Goal: Task Accomplishment & Management: Complete application form

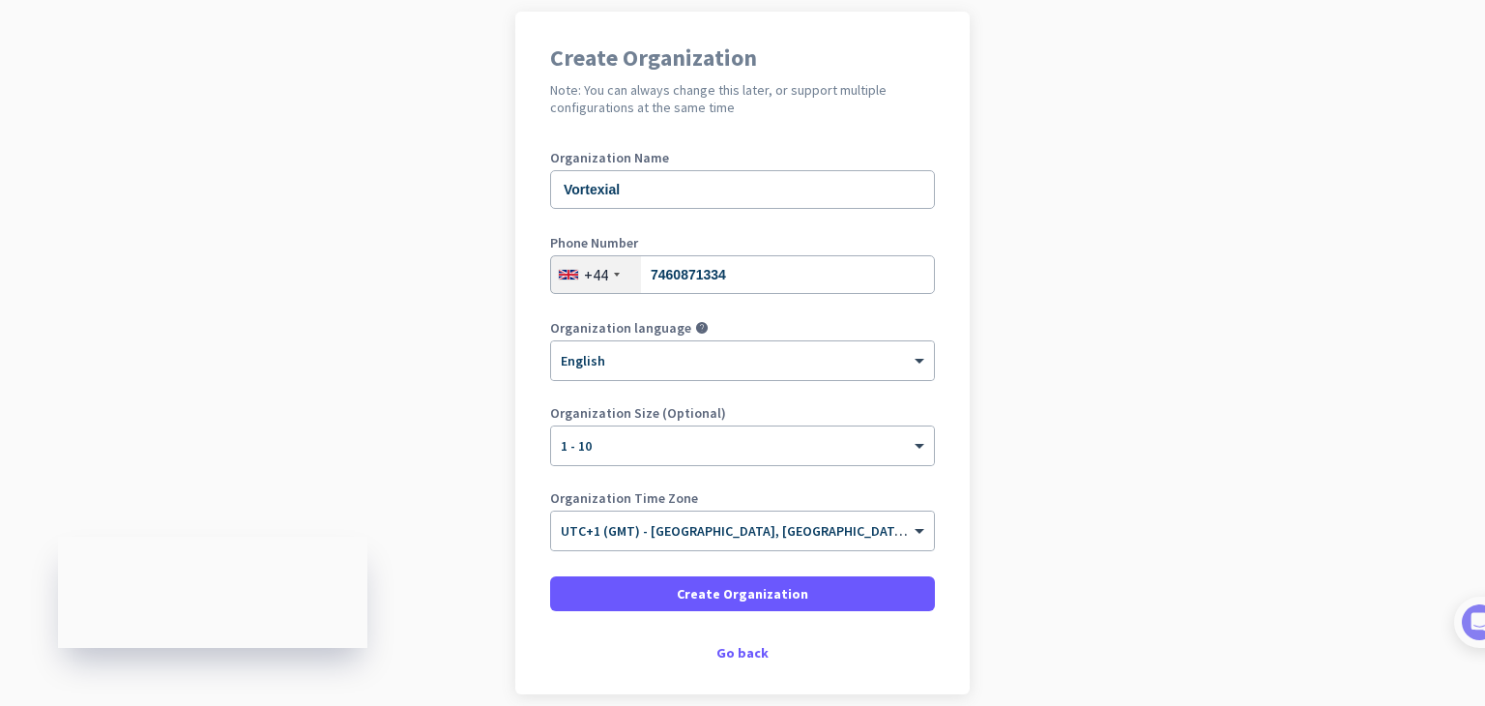
scroll to position [193, 0]
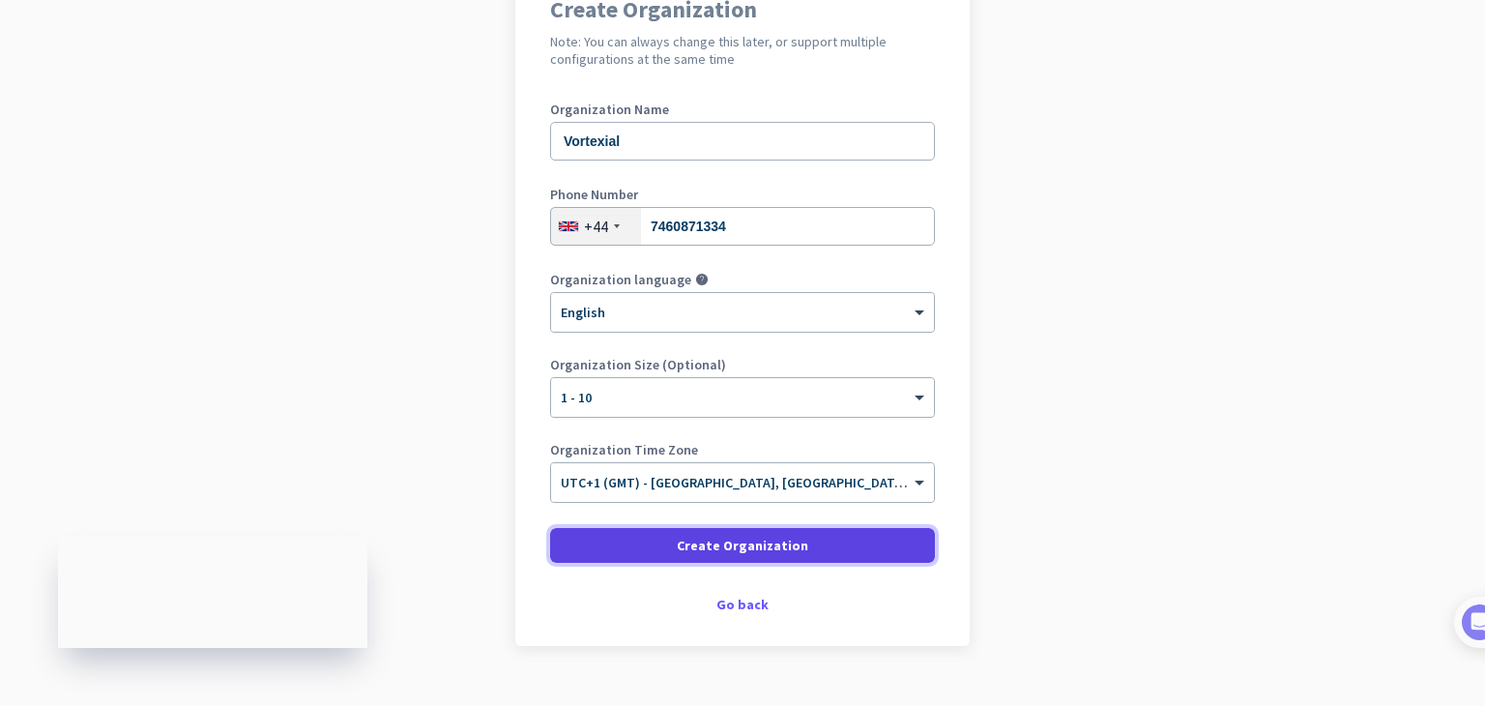
click at [763, 556] on span at bounding box center [742, 545] width 385 height 46
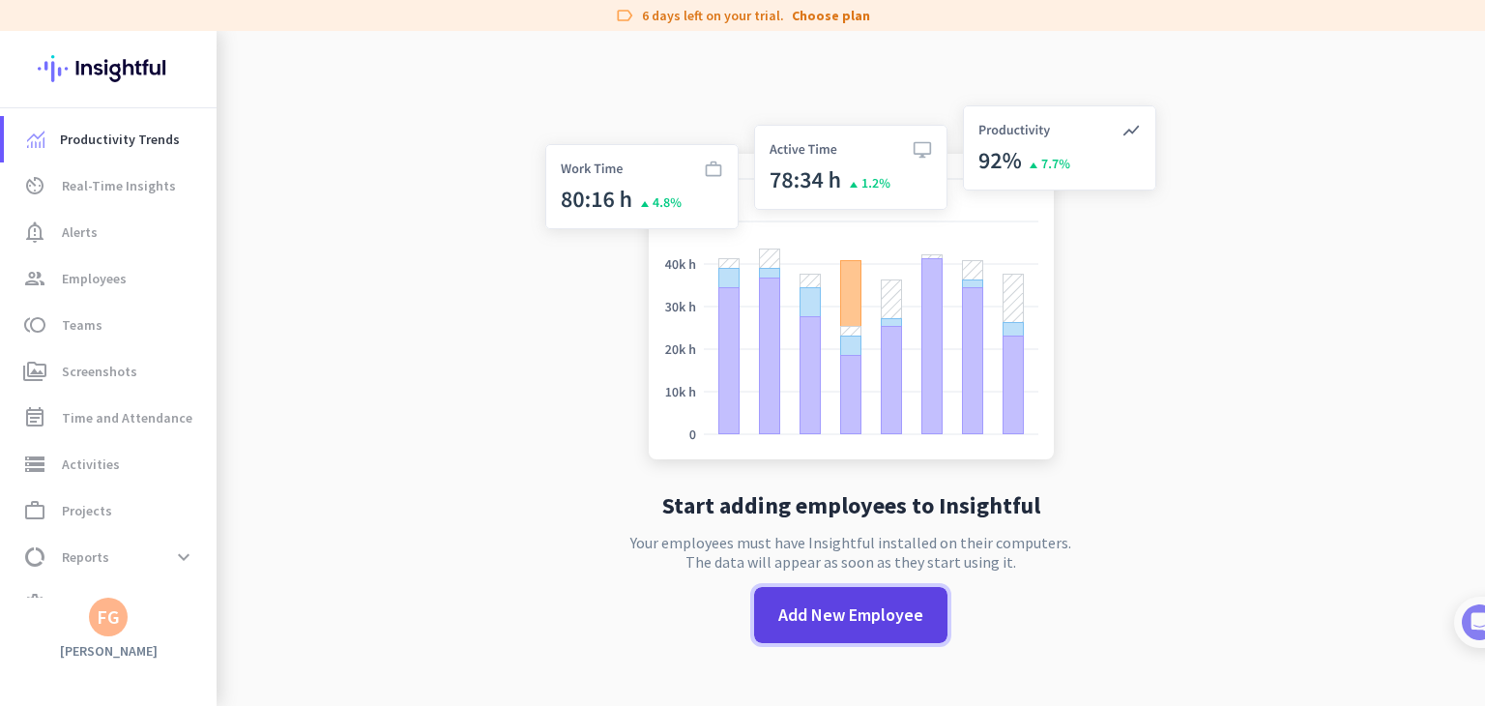
click at [844, 616] on span "Add New Employee" at bounding box center [850, 614] width 145 height 25
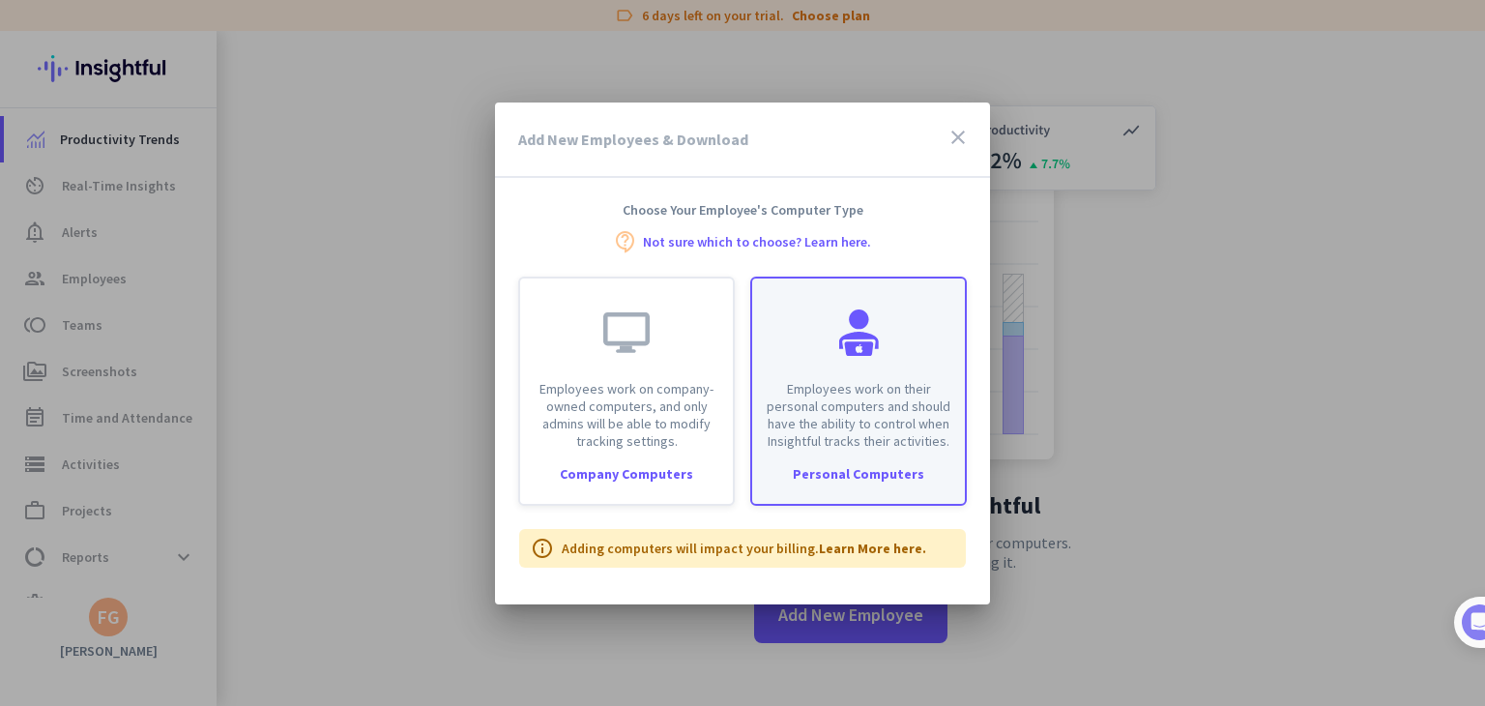
click at [814, 427] on p "Employees work on their personal computers and should have the ability to contr…" at bounding box center [859, 415] width 190 height 70
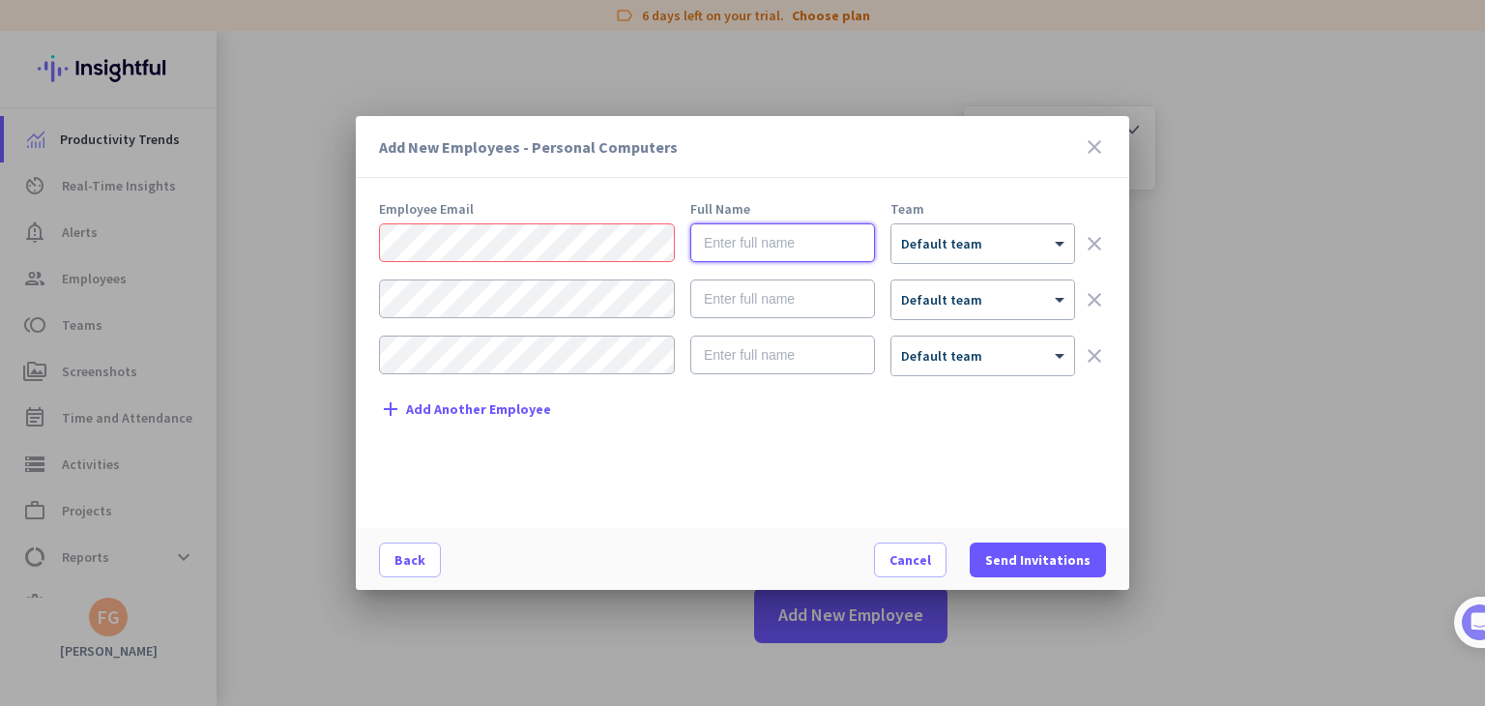
click at [708, 247] on input "text" at bounding box center [782, 242] width 185 height 39
click at [978, 247] on div "× Default team" at bounding box center [970, 244] width 159 height 16
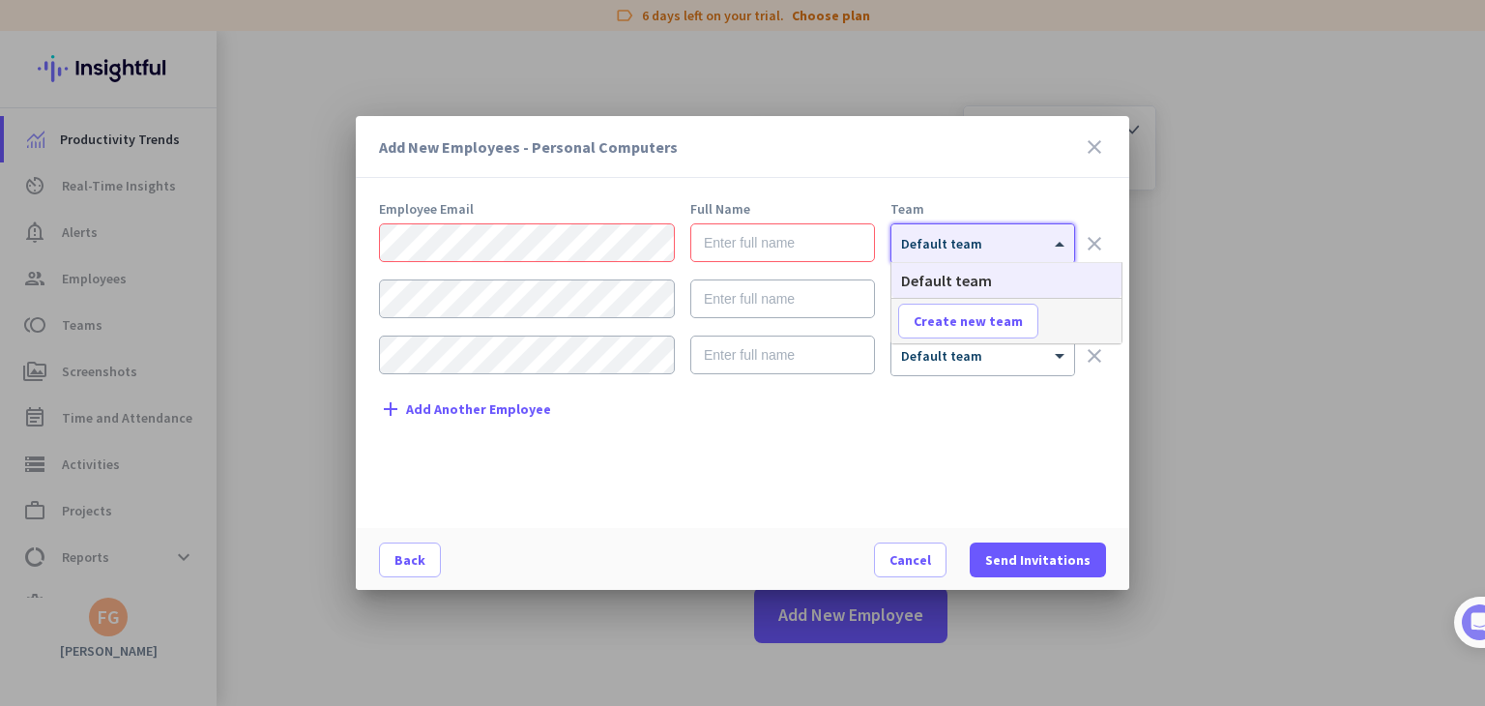
click at [978, 247] on div "× Default team" at bounding box center [970, 244] width 159 height 16
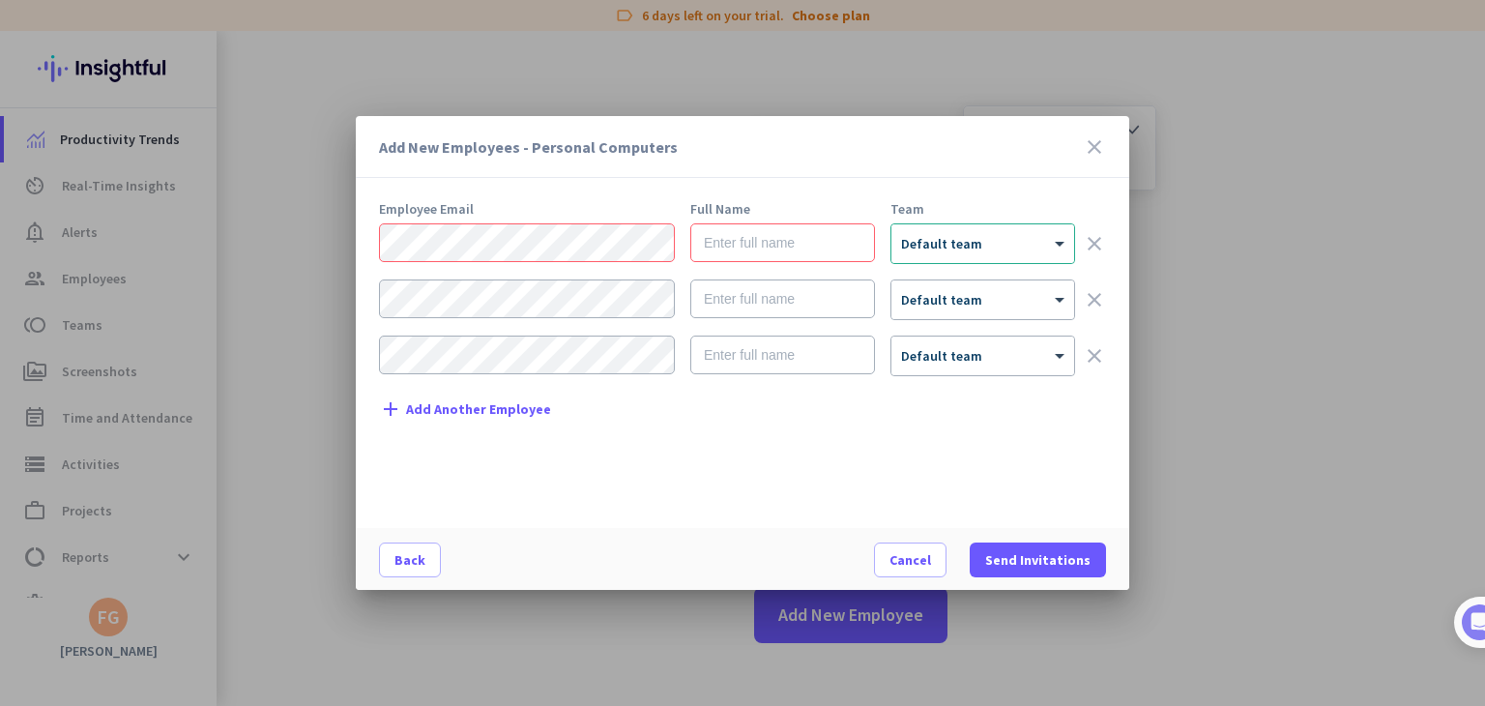
click at [1096, 149] on icon "close" at bounding box center [1094, 146] width 23 height 23
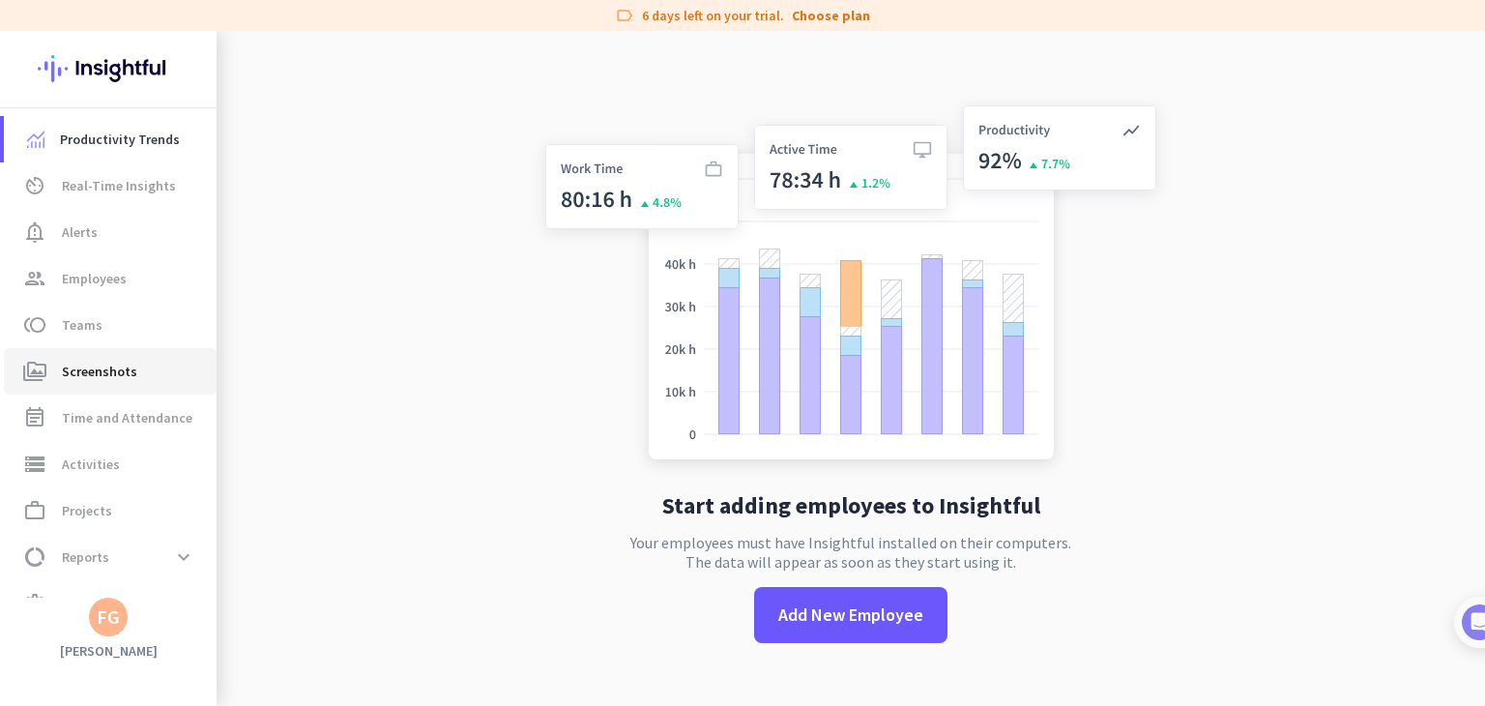
click at [128, 374] on span "Screenshots" at bounding box center [99, 371] width 75 height 23
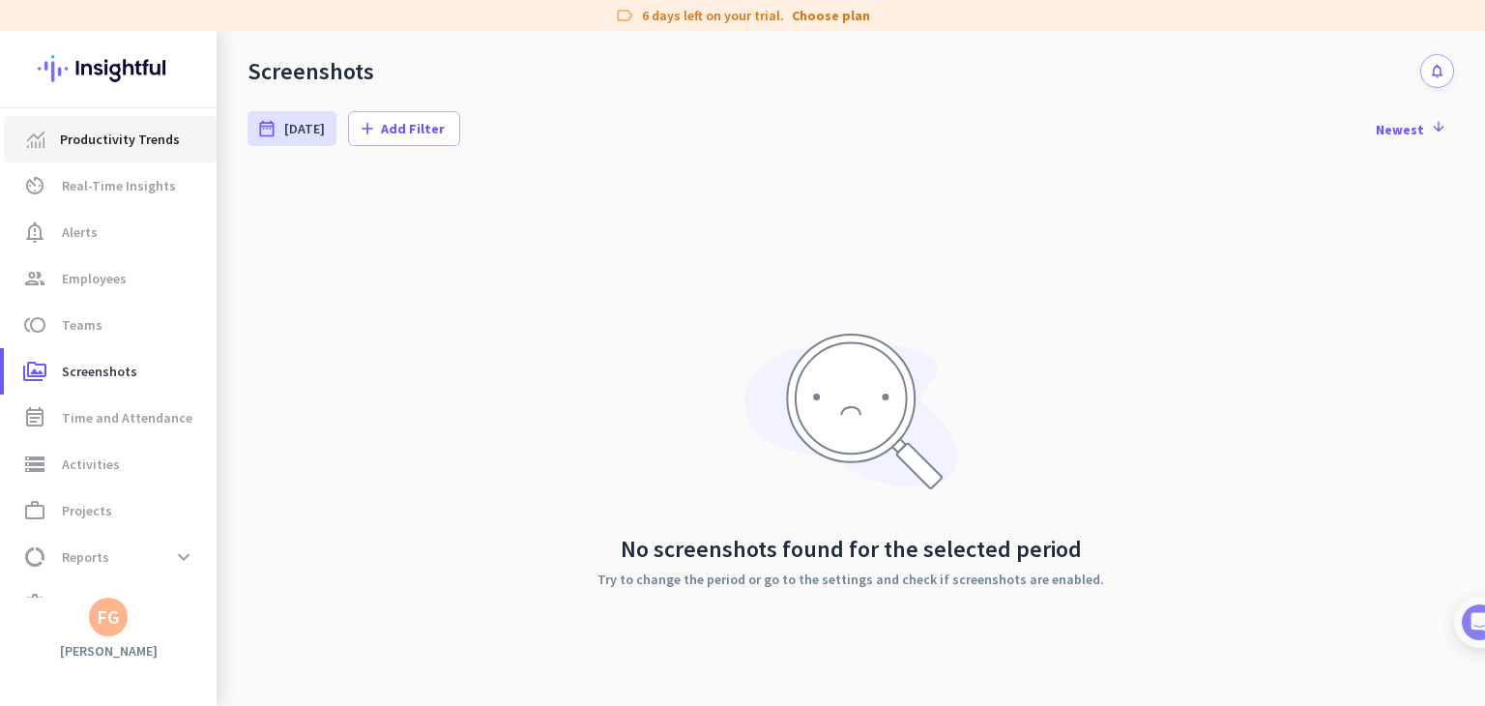
click at [106, 147] on span "Productivity Trends" at bounding box center [120, 139] width 120 height 23
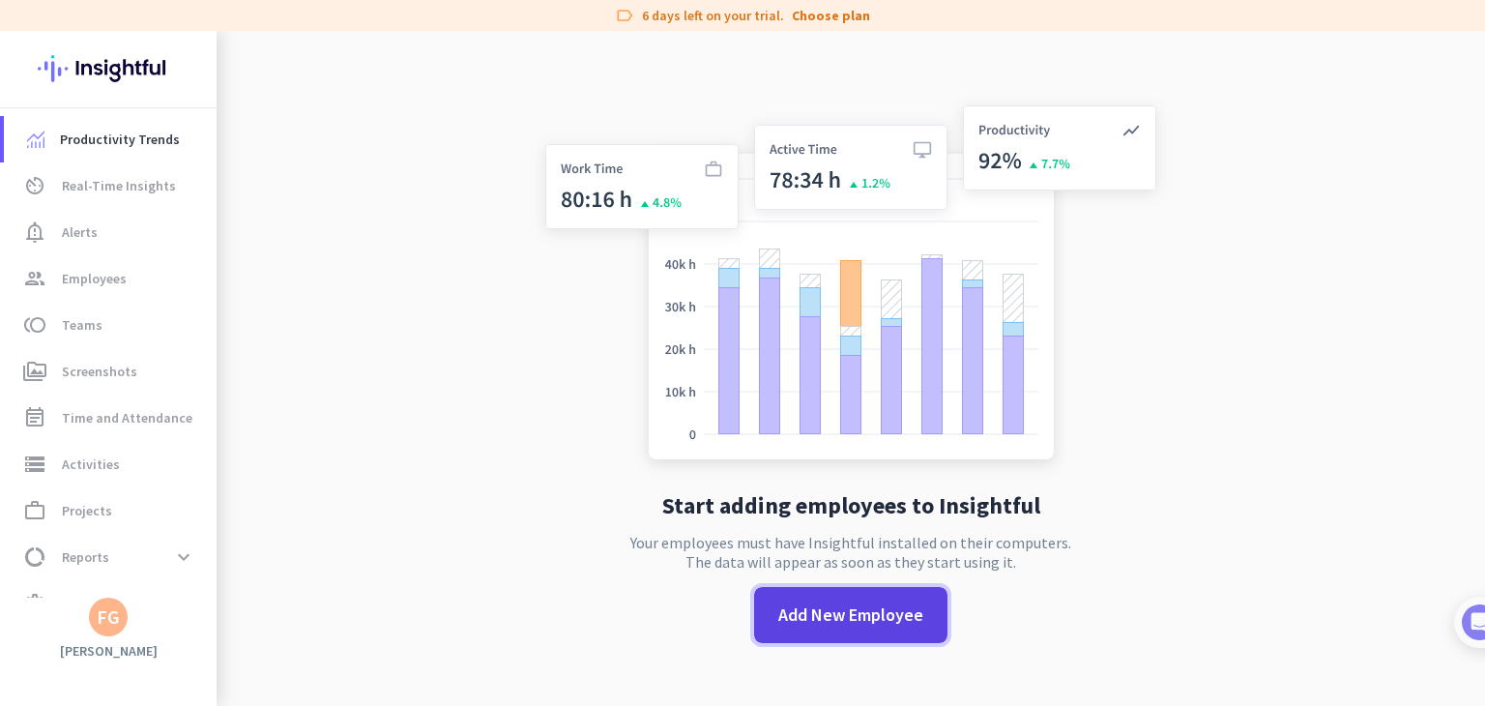
click at [853, 611] on span "Add New Employee" at bounding box center [850, 614] width 145 height 25
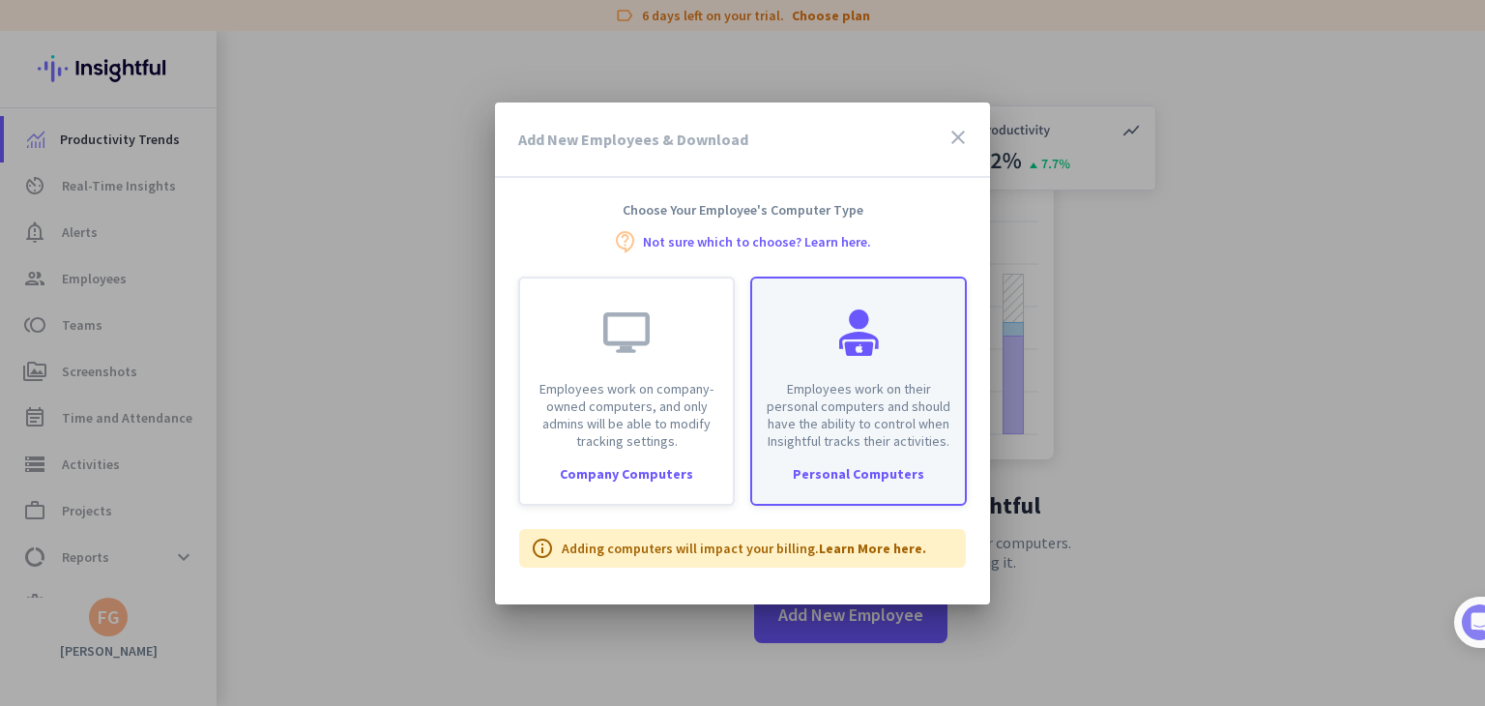
click at [904, 444] on p "Employees work on their personal computers and should have the ability to contr…" at bounding box center [859, 415] width 190 height 70
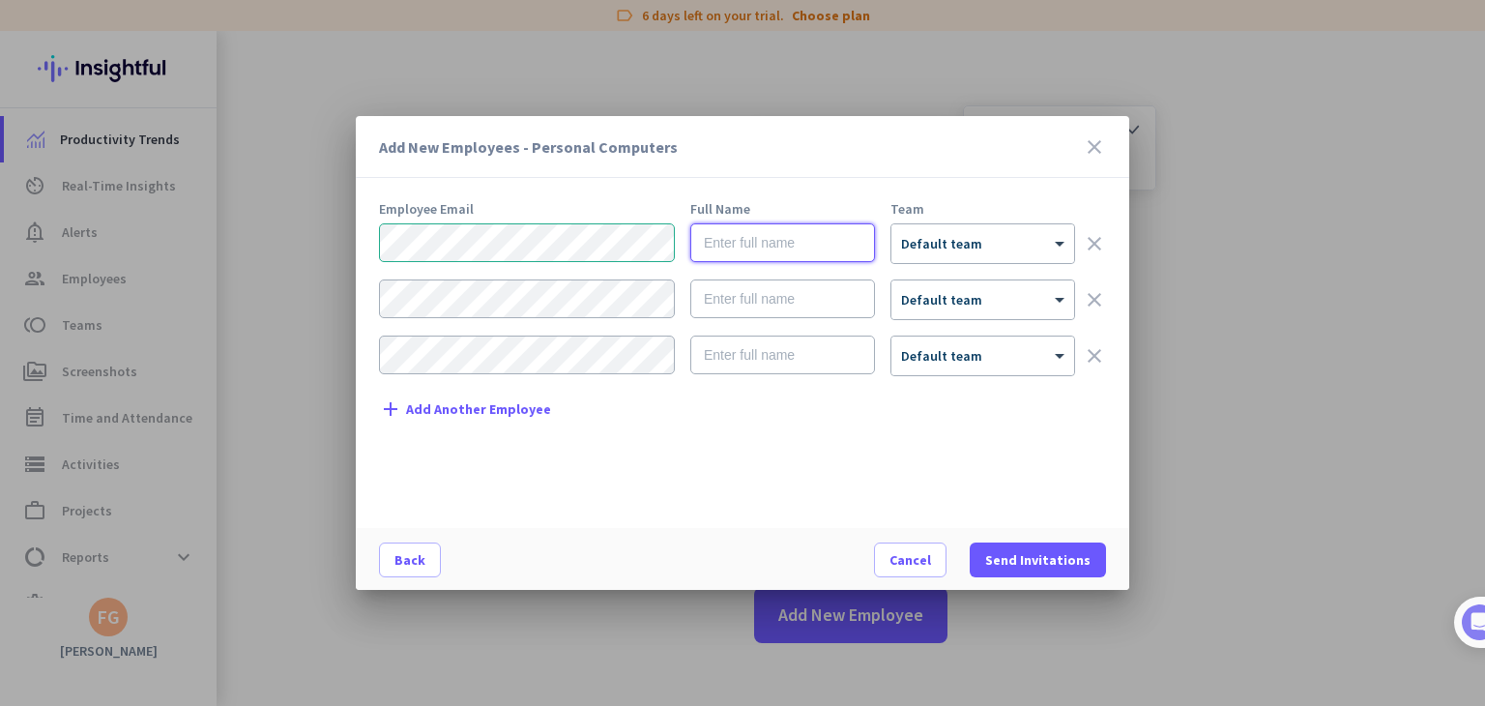
click at [766, 239] on input "text" at bounding box center [782, 242] width 185 height 39
type input "Farhan2"
click at [920, 246] on span "Default team" at bounding box center [941, 243] width 81 height 17
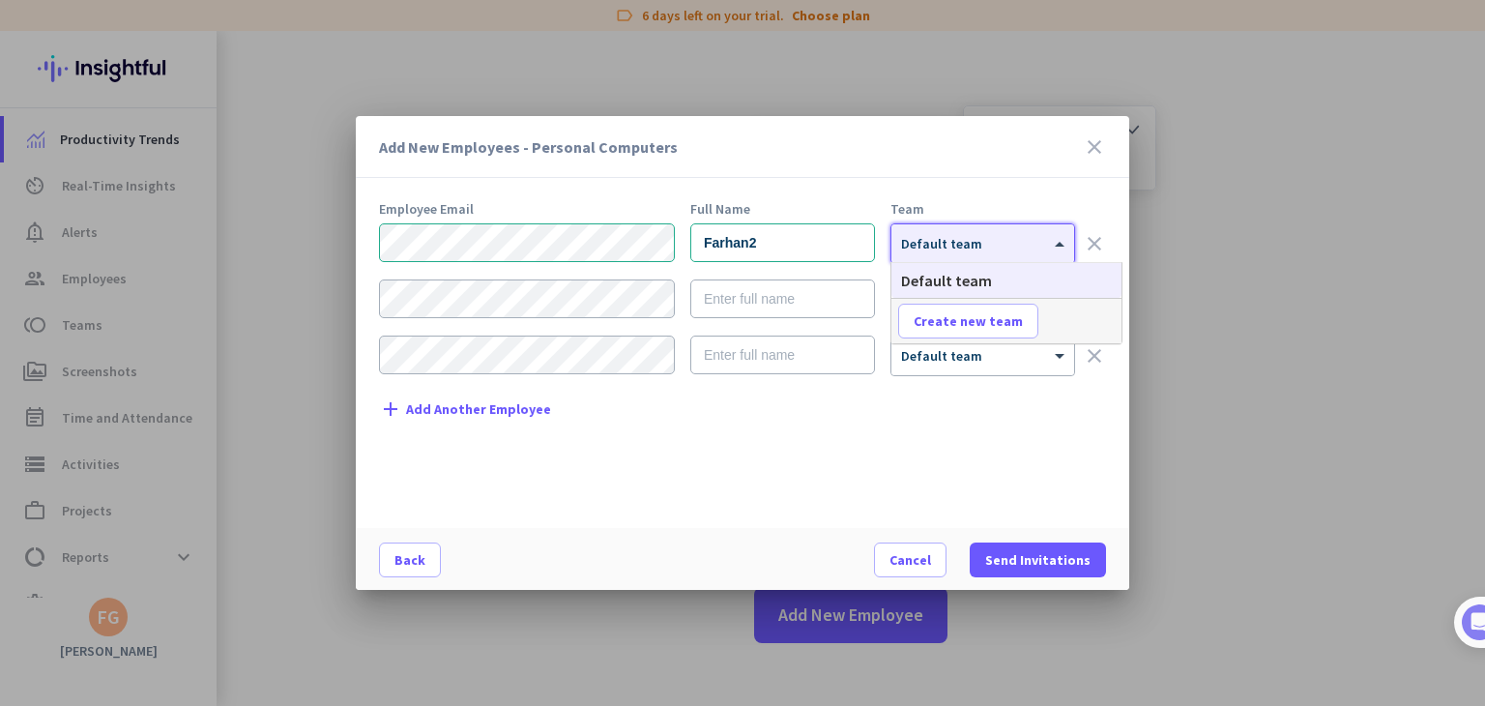
click at [920, 246] on span "Default team" at bounding box center [941, 243] width 81 height 17
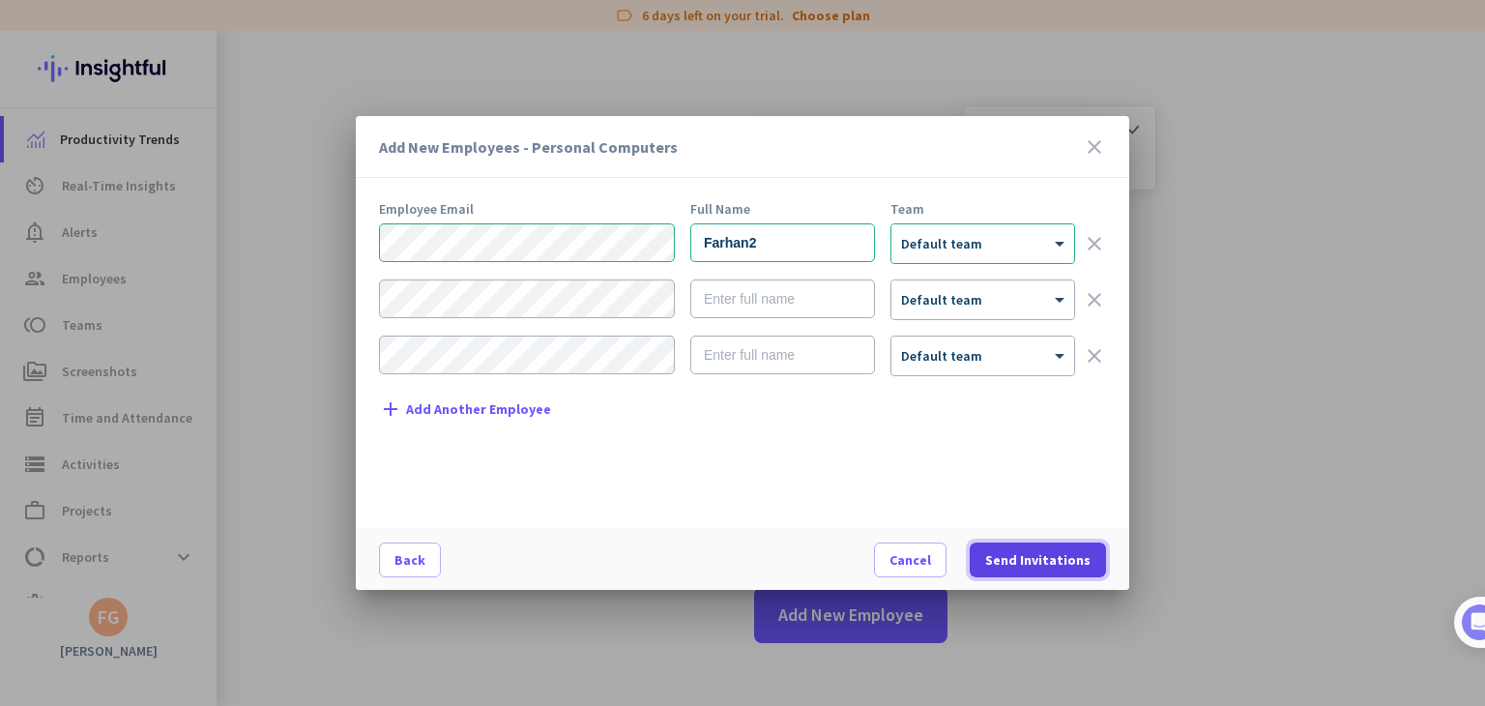
click at [1036, 544] on span at bounding box center [1038, 560] width 136 height 46
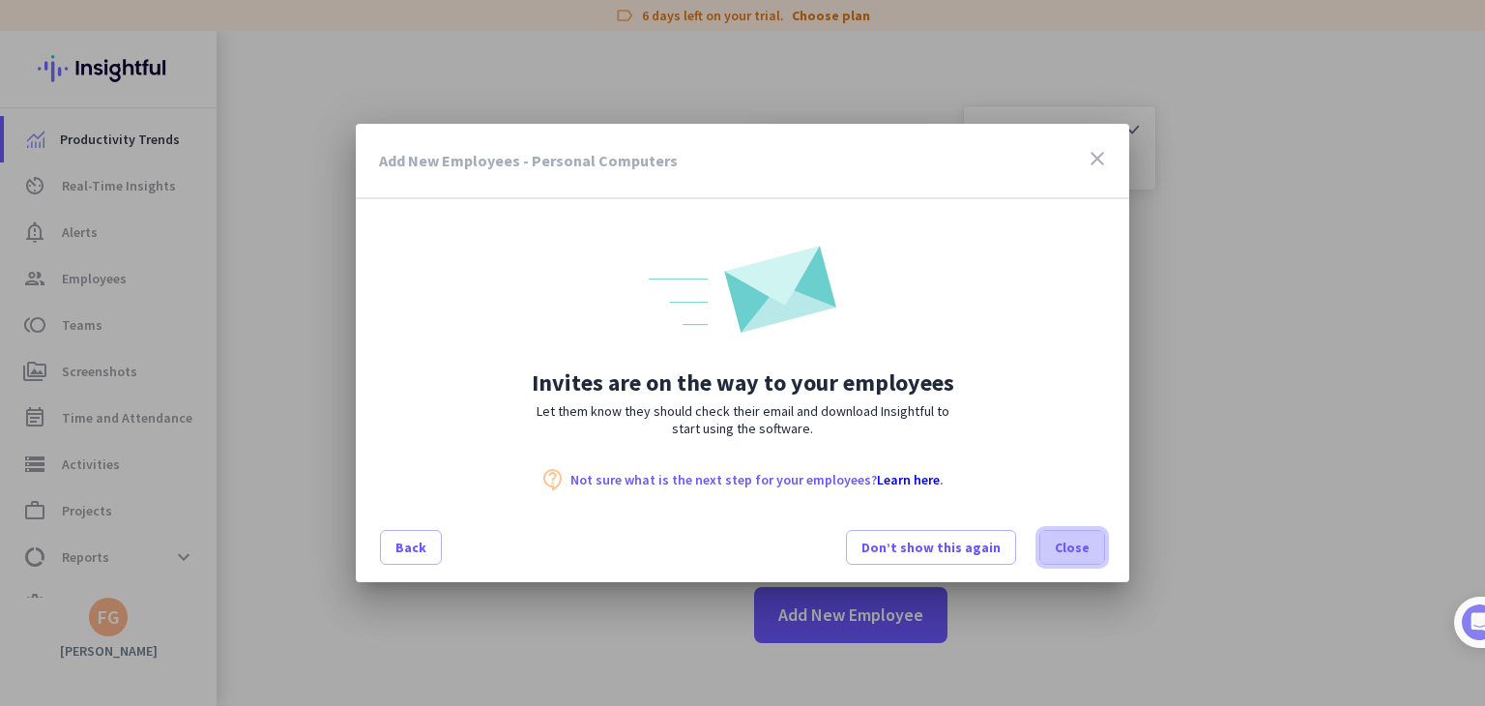
click at [1075, 545] on span "Close" at bounding box center [1072, 547] width 35 height 19
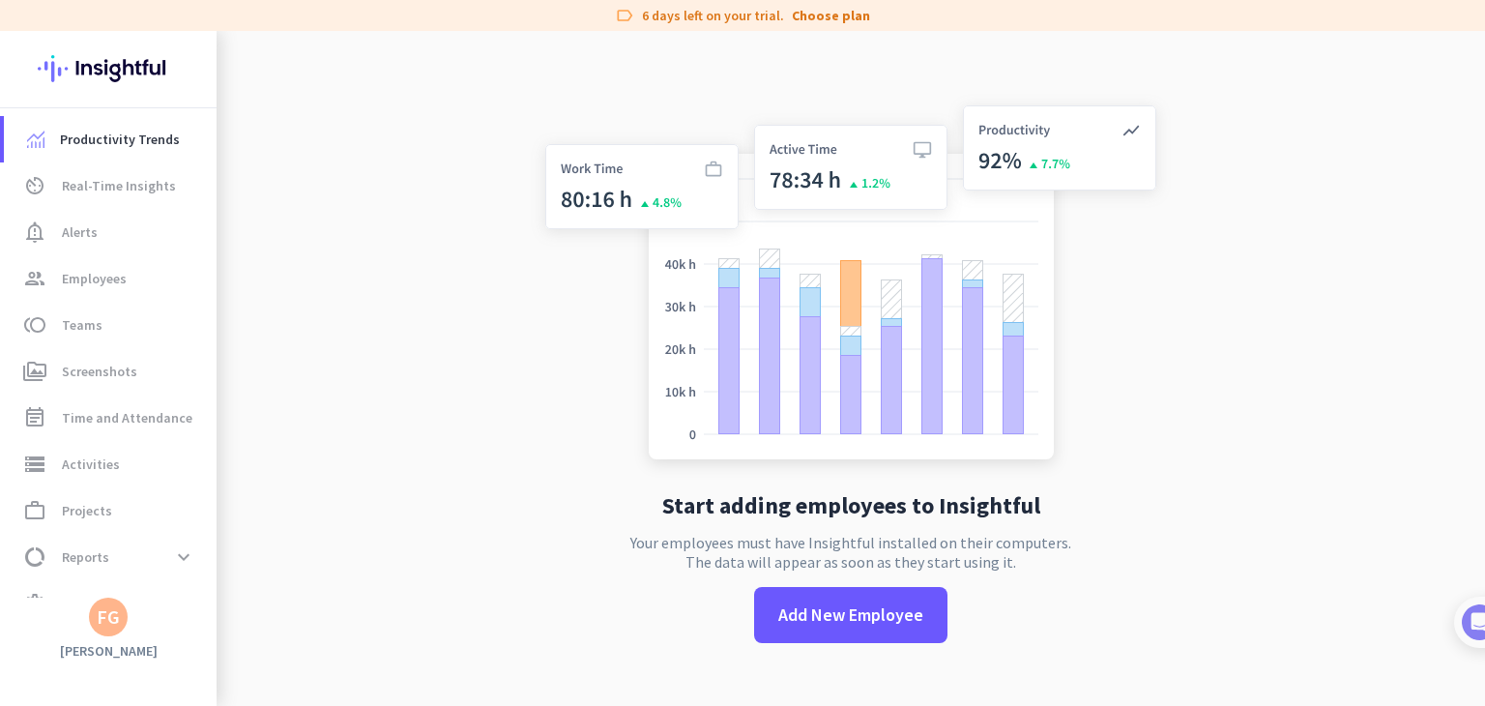
drag, startPoint x: 317, startPoint y: 239, endPoint x: 209, endPoint y: 255, distance: 109.5
click at [316, 239] on app-no-employees "Start adding employees to Insightful Your employees must have Insightful instal…" at bounding box center [851, 384] width 1269 height 706
click at [88, 269] on span "Employees" at bounding box center [94, 278] width 65 height 23
